Goal: Task Accomplishment & Management: Use online tool/utility

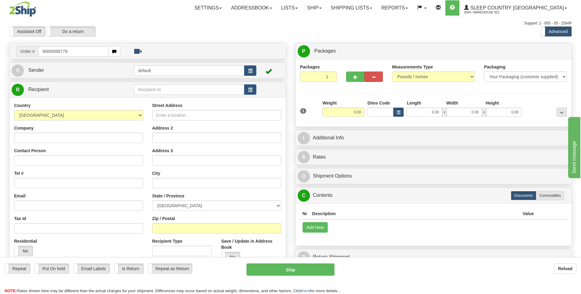
type input "9000I066779"
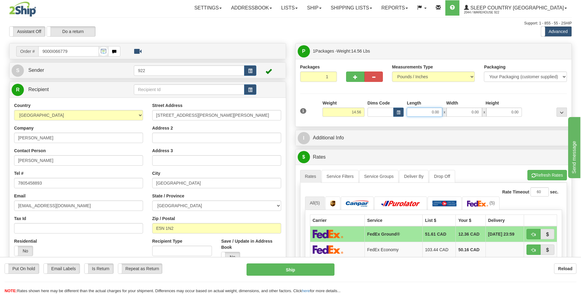
click at [414, 109] on input "0.00" at bounding box center [425, 112] width 36 height 9
type input "20.00"
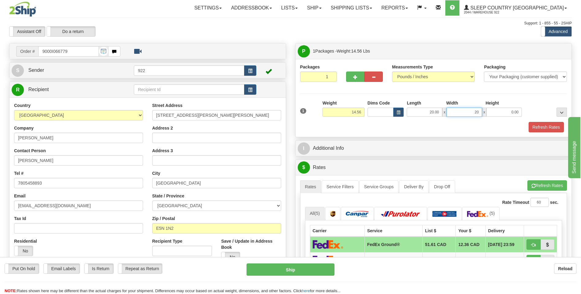
type input "20.00"
type input "12.00"
click at [542, 128] on button "Refresh Rates" at bounding box center [545, 127] width 35 height 10
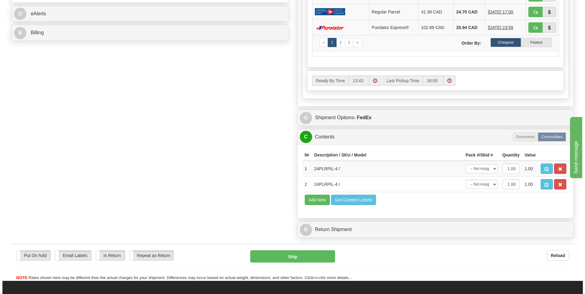
scroll to position [276, 0]
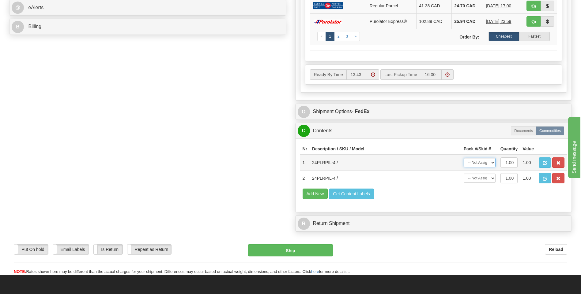
click at [492, 165] on select "-- Not Assigned -- Package 1" at bounding box center [479, 162] width 32 height 9
select select "0"
click at [463, 158] on select "-- Not Assigned -- Package 1" at bounding box center [479, 162] width 32 height 9
click at [490, 178] on select "-- Not Assigned -- Package 1" at bounding box center [479, 178] width 32 height 9
select select "0"
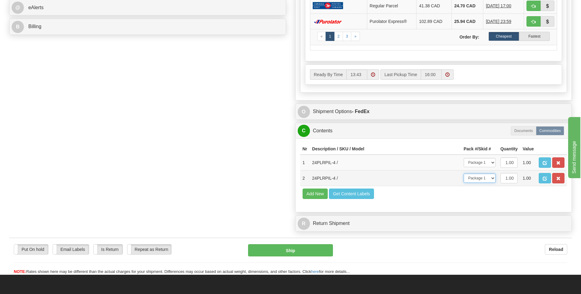
click at [463, 174] on select "-- Not Assigned -- Package 1" at bounding box center [479, 178] width 32 height 9
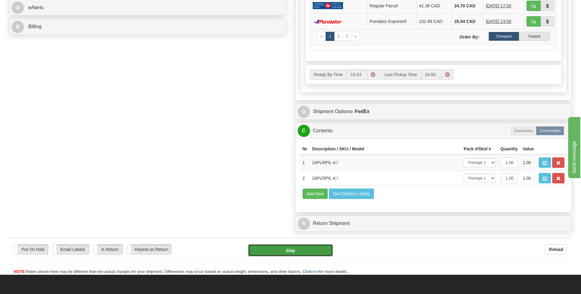
click at [316, 247] on button "Ship" at bounding box center [290, 251] width 84 height 12
type input "92"
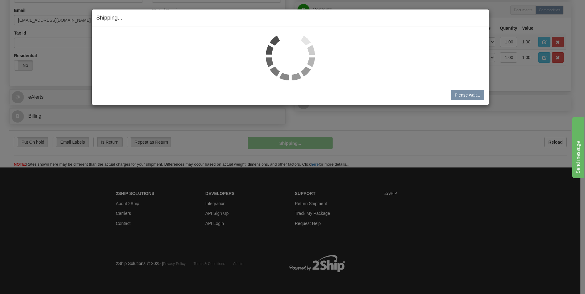
scroll to position [186, 0]
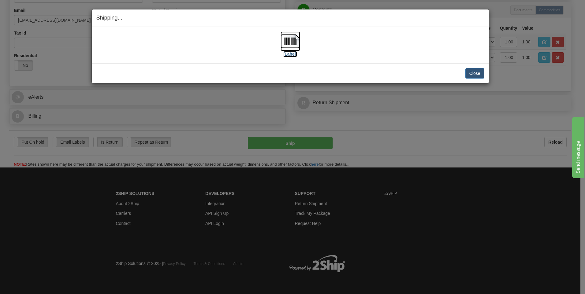
click at [290, 42] on img at bounding box center [291, 42] width 20 height 20
